Goal: Task Accomplishment & Management: Use online tool/utility

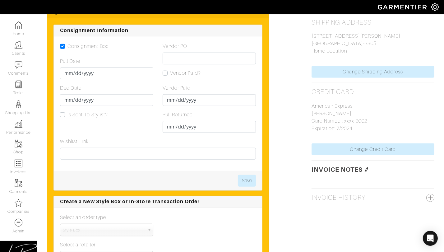
scroll to position [482, 0]
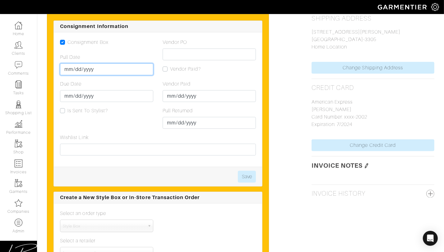
click at [68, 65] on input "Pull Date" at bounding box center [106, 69] width 93 height 12
click at [98, 108] on td "14" at bounding box center [102, 110] width 9 height 8
type input "[DATE]"
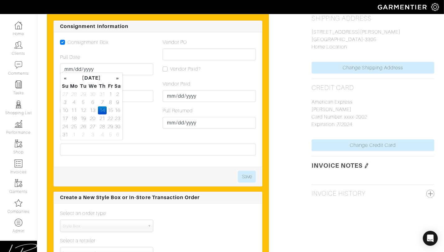
click at [143, 80] on div "Due Date" at bounding box center [106, 91] width 93 height 22
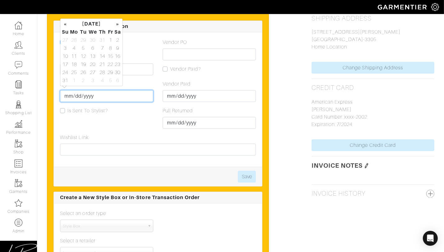
click at [66, 95] on input "Due Date" at bounding box center [106, 96] width 93 height 12
click at [99, 61] on td "21" at bounding box center [102, 64] width 9 height 8
type input "2025-08-21"
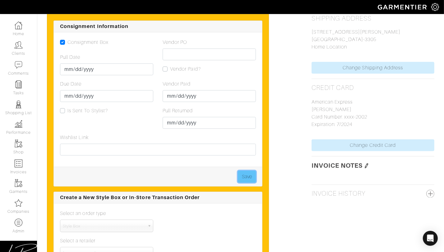
click at [253, 172] on button "Save" at bounding box center [247, 177] width 18 height 12
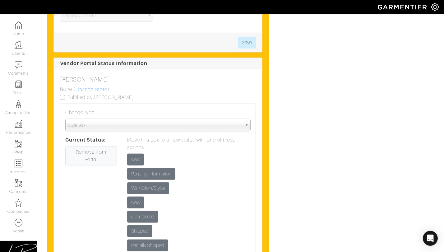
scroll to position [720, 0]
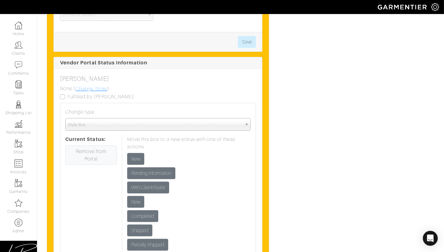
click at [85, 86] on link "Change Store" at bounding box center [91, 89] width 32 height 8
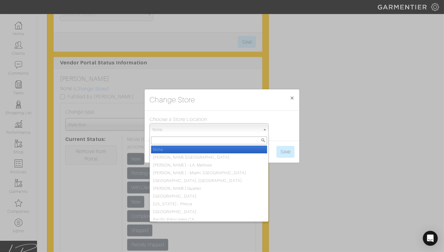
click at [183, 129] on span "None" at bounding box center [206, 129] width 108 height 12
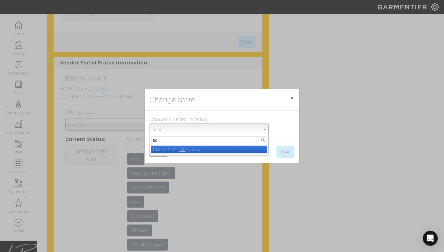
type input "5th"
click at [185, 150] on li "New York - 5th Avenue" at bounding box center [209, 150] width 116 height 8
select select "93"
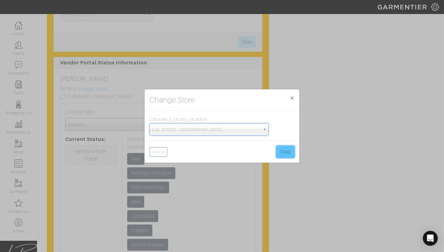
click at [278, 151] on button "Save" at bounding box center [285, 152] width 18 height 12
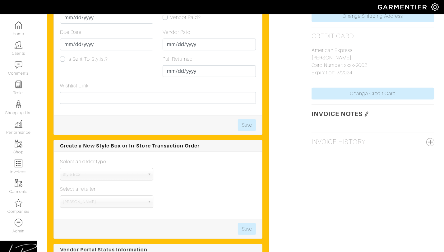
scroll to position [677, 0]
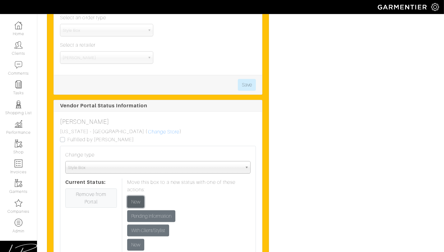
click at [136, 196] on input "New" at bounding box center [135, 202] width 17 height 12
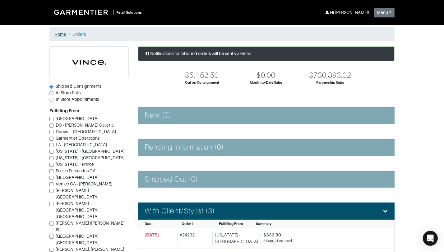
click at [61, 34] on link "Home" at bounding box center [60, 34] width 12 height 5
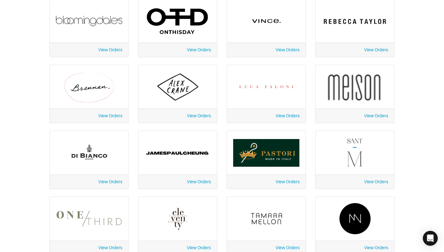
scroll to position [115, 0]
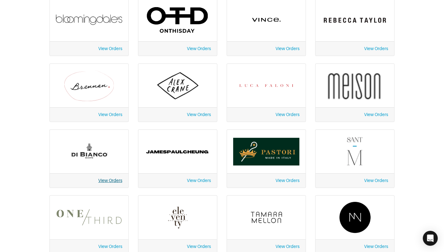
click at [104, 178] on link "View Orders" at bounding box center [110, 180] width 24 height 5
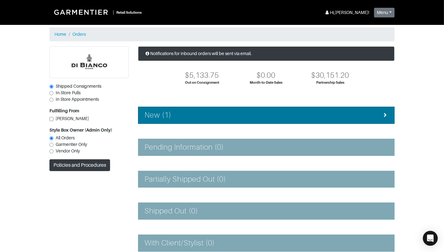
click at [220, 115] on div "New (1)" at bounding box center [266, 115] width 243 height 9
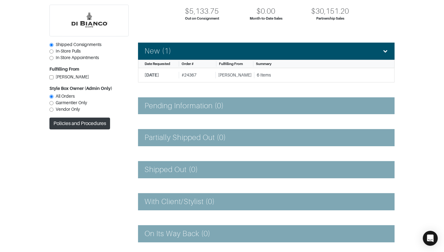
scroll to position [68, 0]
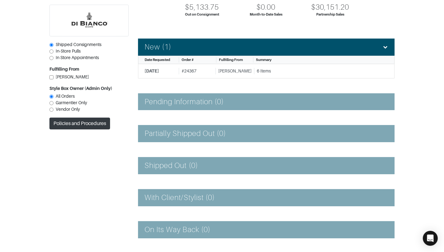
click at [220, 142] on div "Notifications for inbound orders will be sent via email. $5,133.75 Out on Consi…" at bounding box center [266, 179] width 266 height 402
click at [219, 79] on div "Notifications for inbound orders will be sent via email. $5,133.75 Out on Consi…" at bounding box center [266, 179] width 266 height 402
click at [220, 74] on div "[PERSON_NAME]" at bounding box center [233, 71] width 36 height 7
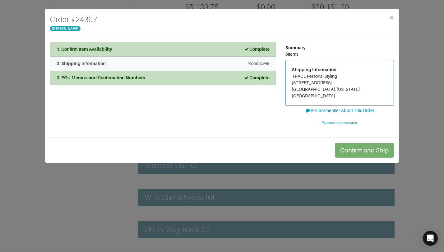
click at [148, 67] on li "2. Shipping Information Incomplete" at bounding box center [163, 64] width 226 height 14
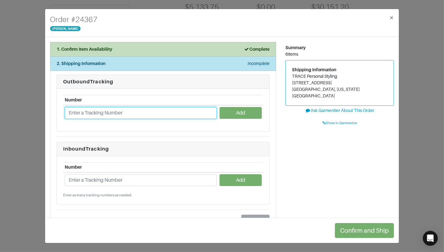
click at [114, 112] on input "text" at bounding box center [141, 113] width 152 height 12
paste input "1Z4304690397560833"
type input "1Z4304690397560833"
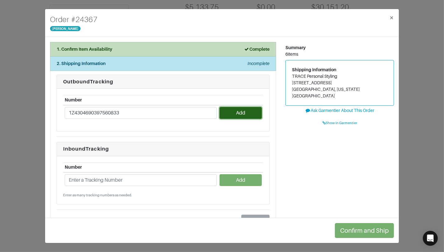
click at [223, 114] on button "Add" at bounding box center [241, 113] width 42 height 12
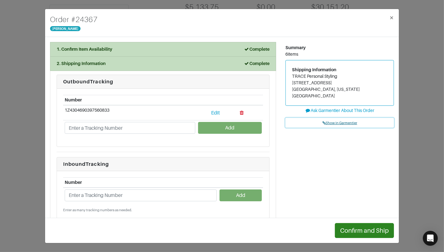
click at [340, 121] on span "Show in Garmentier" at bounding box center [339, 123] width 35 height 4
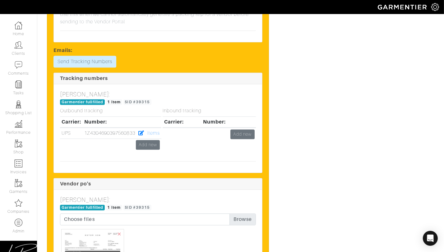
scroll to position [1558, 0]
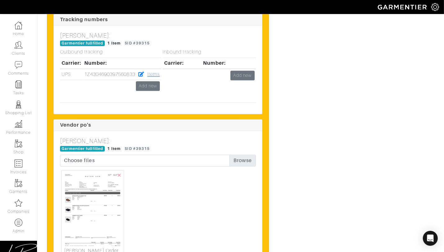
click at [155, 77] on link "Items" at bounding box center [153, 75] width 12 height 6
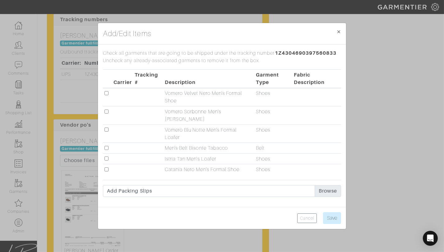
click at [107, 148] on input "checkbox" at bounding box center [106, 148] width 4 height 4
checkbox input "true"
click at [338, 218] on input "Save" at bounding box center [332, 218] width 18 height 12
type input "Save"
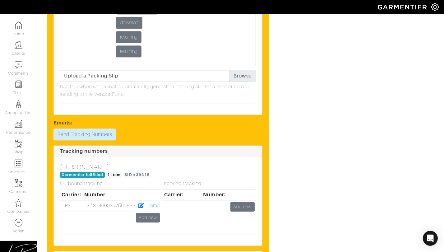
scroll to position [1433, 0]
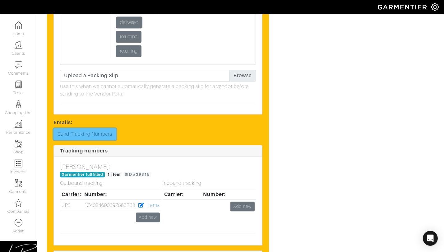
click at [99, 140] on link "Send Tracking Numbers" at bounding box center [84, 134] width 63 height 12
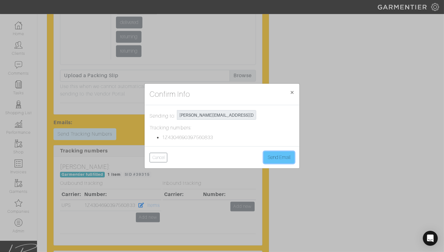
click at [279, 160] on button "Send Email" at bounding box center [279, 157] width 31 height 12
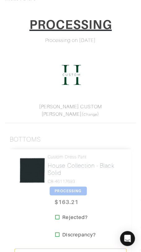
scroll to position [86, 0]
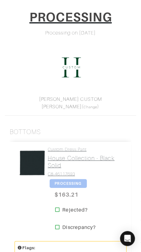
click at [75, 160] on h2 "House Collection - Black Solid" at bounding box center [85, 161] width 74 height 14
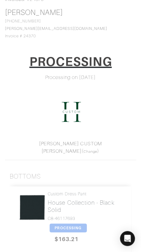
scroll to position [0, 0]
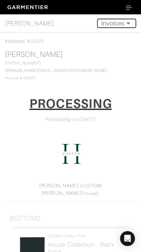
click at [125, 21] on icon "Toggle navigation" at bounding box center [129, 23] width 8 height 6
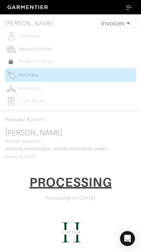
click at [45, 47] on span "Measurements" at bounding box center [36, 49] width 34 height 6
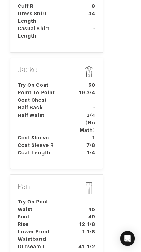
scroll to position [355, 0]
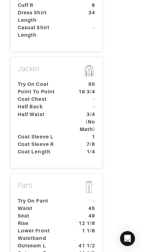
click at [73, 103] on dt "-" at bounding box center [85, 106] width 29 height 7
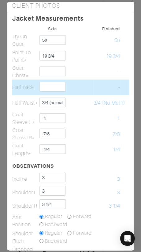
scroll to position [0, 0]
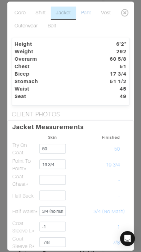
click at [87, 13] on link "Pant" at bounding box center [86, 13] width 20 height 13
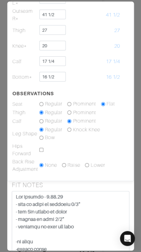
scroll to position [238, 0]
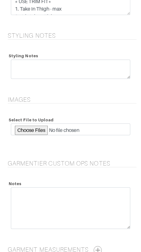
scroll to position [793, 0]
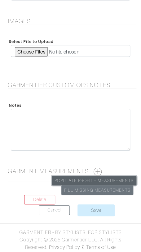
click at [110, 179] on link "Populate Profile Measurements" at bounding box center [94, 181] width 85 height 10
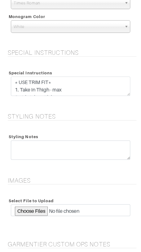
scroll to position [793, 0]
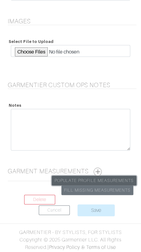
click at [118, 178] on link "Populate Profile Measurements" at bounding box center [94, 181] width 85 height 10
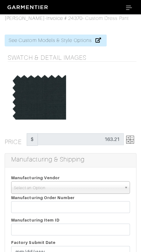
click at [54, 187] on span "Select an Option" at bounding box center [68, 187] width 108 height 12
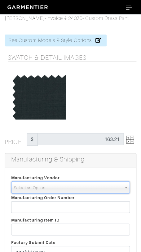
click at [56, 190] on span "Select an Option" at bounding box center [68, 187] width 108 height 12
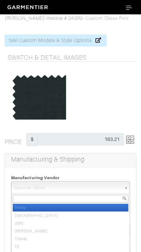
click at [59, 206] on li "Trinity" at bounding box center [71, 207] width 116 height 8
select select "1"
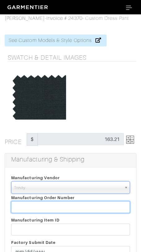
click at [59, 206] on input "text" at bounding box center [70, 207] width 119 height 12
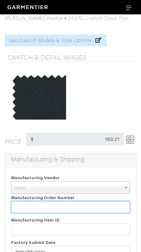
paste input "810047"
type input "810047"
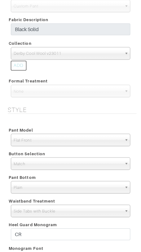
scroll to position [381, 0]
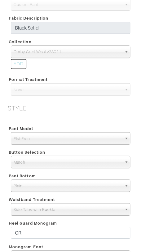
click at [66, 53] on span "Derby Cool Wool v23011" at bounding box center [68, 52] width 109 height 12
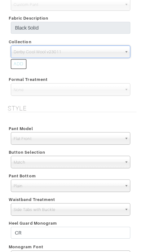
scroll to position [78, 0]
click at [66, 53] on span "Derby Cool Wool v23011" at bounding box center [68, 52] width 109 height 12
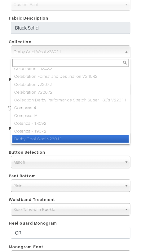
paste input "Derby Performance Super 130's Stretch Cool Wool V23011"
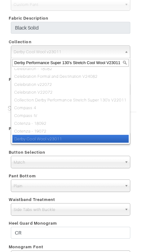
scroll to position [0, 0]
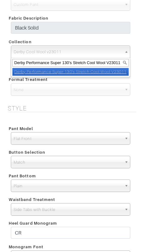
type input "Derby Performance Super 130's Stretch Cool Wool V23011"
click at [73, 71] on em "Derby Performance Super 130's Stretch Cool Wool V23011" at bounding box center [70, 71] width 113 height 5
select select "990"
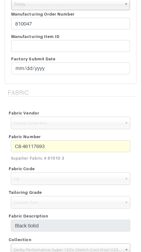
scroll to position [180, 0]
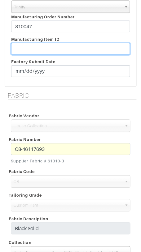
click at [69, 49] on input "text" at bounding box center [70, 49] width 119 height 12
paste input "T2-1774060."
type input "T2-1774060"
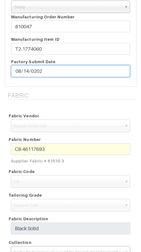
type input "[DATE]"
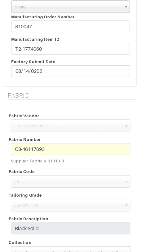
click at [50, 112] on div "Fabric Vendor" at bounding box center [70, 115] width 129 height 7
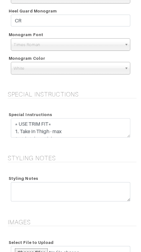
scroll to position [601, 0]
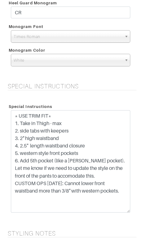
drag, startPoint x: 126, startPoint y: 127, endPoint x: 120, endPoint y: 209, distance: 82.9
click at [120, 210] on textarea "* USE TRIM FIT* 1. Take in Thigh - max 2. side tabs with keepers 3. 2" high wai…" at bounding box center [71, 161] width 120 height 102
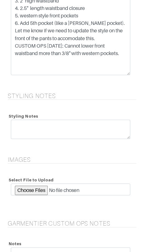
scroll to position [740, 0]
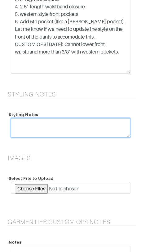
click at [87, 123] on textarea at bounding box center [71, 127] width 120 height 19
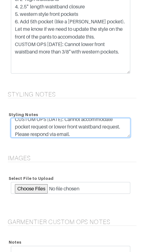
scroll to position [723, 0]
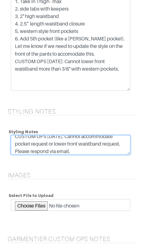
type textarea "CUSTOM OPS [DATE]: Cannot accommodate pocket request or lower front waistband r…"
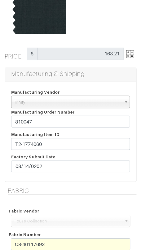
scroll to position [0, 0]
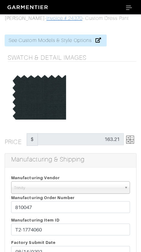
click at [64, 16] on link "Invoice # 24370" at bounding box center [65, 19] width 36 height 6
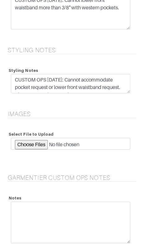
scroll to position [877, 0]
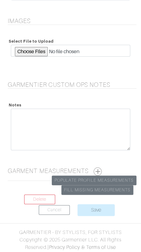
click at [99, 169] on button "button" at bounding box center [98, 171] width 8 height 8
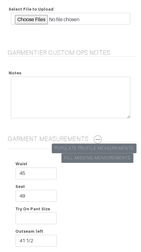
scroll to position [1069, 0]
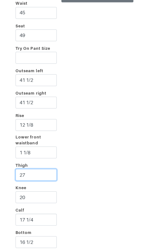
click at [50, 174] on input "27" at bounding box center [36, 175] width 41 height 12
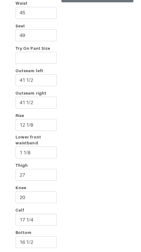
click at [75, 165] on div "Waist 45 Seat 49 Try On Pant Size Outseam left 41 1/2 Outseam right 41 1/2 Rise…" at bounding box center [71, 125] width 132 height 264
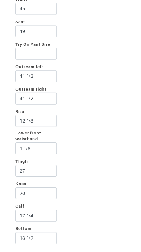
scroll to position [1129, 0]
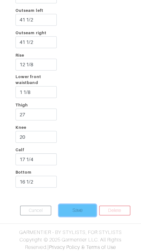
click at [82, 208] on input "Save" at bounding box center [77, 210] width 37 height 12
